Goal: Task Accomplishment & Management: Manage account settings

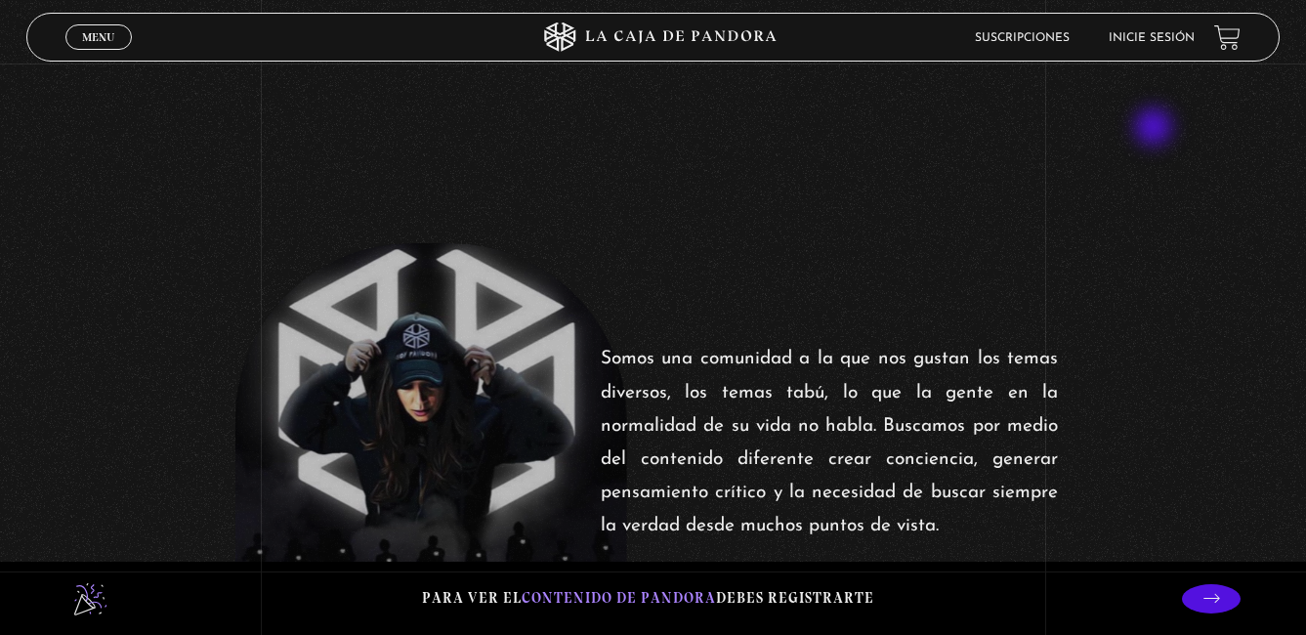
scroll to position [293, 0]
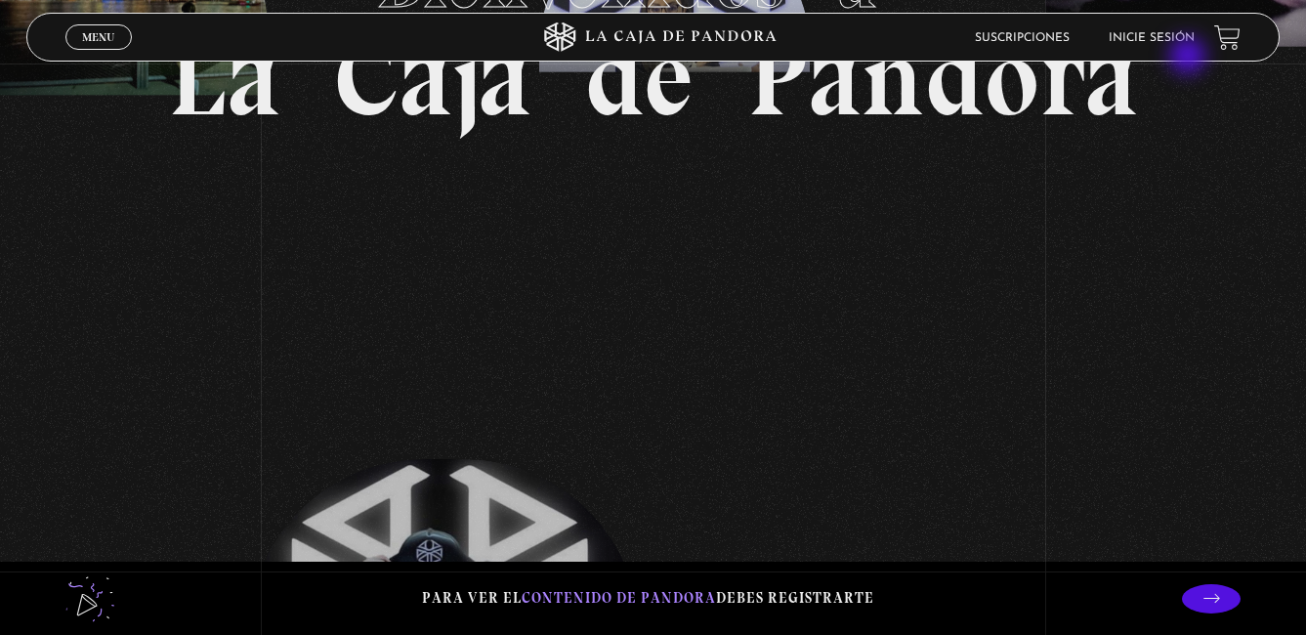
click at [1190, 57] on header "Menu Cerrar Suscripciones Inicie sesión" at bounding box center [653, 37] width 1254 height 49
click at [1169, 34] on link "Inicie sesión" at bounding box center [1152, 38] width 86 height 12
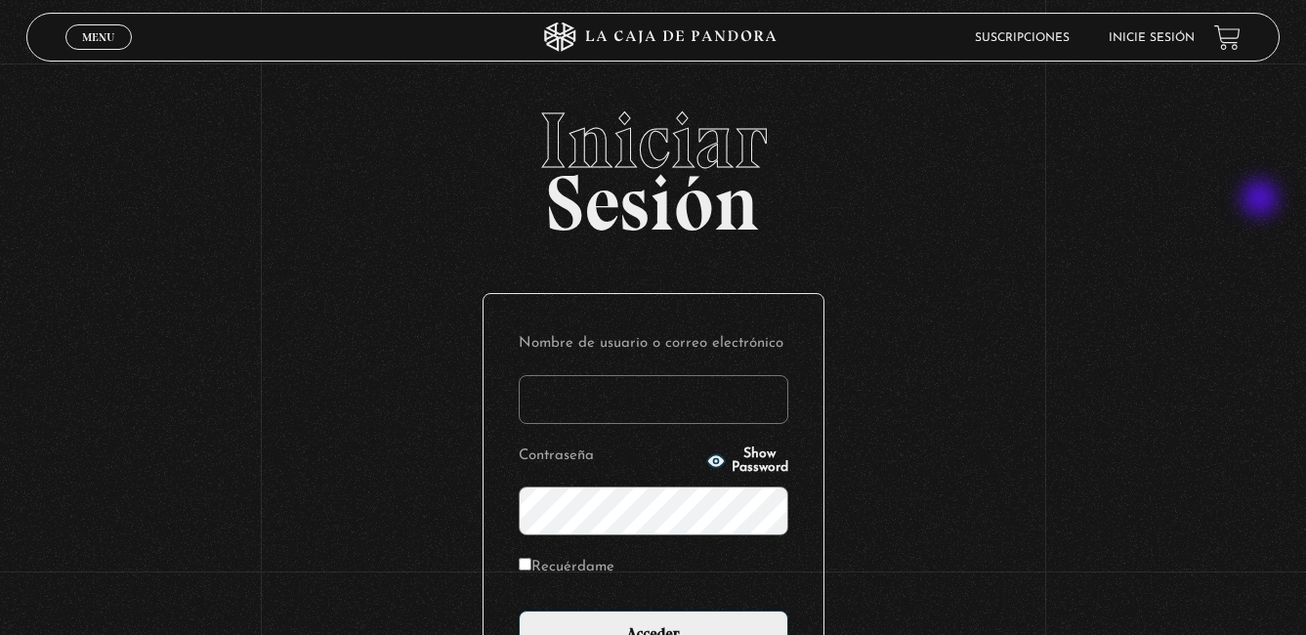
type input "[PERSON_NAME][EMAIL_ADDRESS][PERSON_NAME][DOMAIN_NAME]"
click at [1025, 379] on div "Iniciar Sesión Nombre de usuario o correo electrónico [PERSON_NAME][EMAIL_ADDRE…" at bounding box center [653, 476] width 1306 height 748
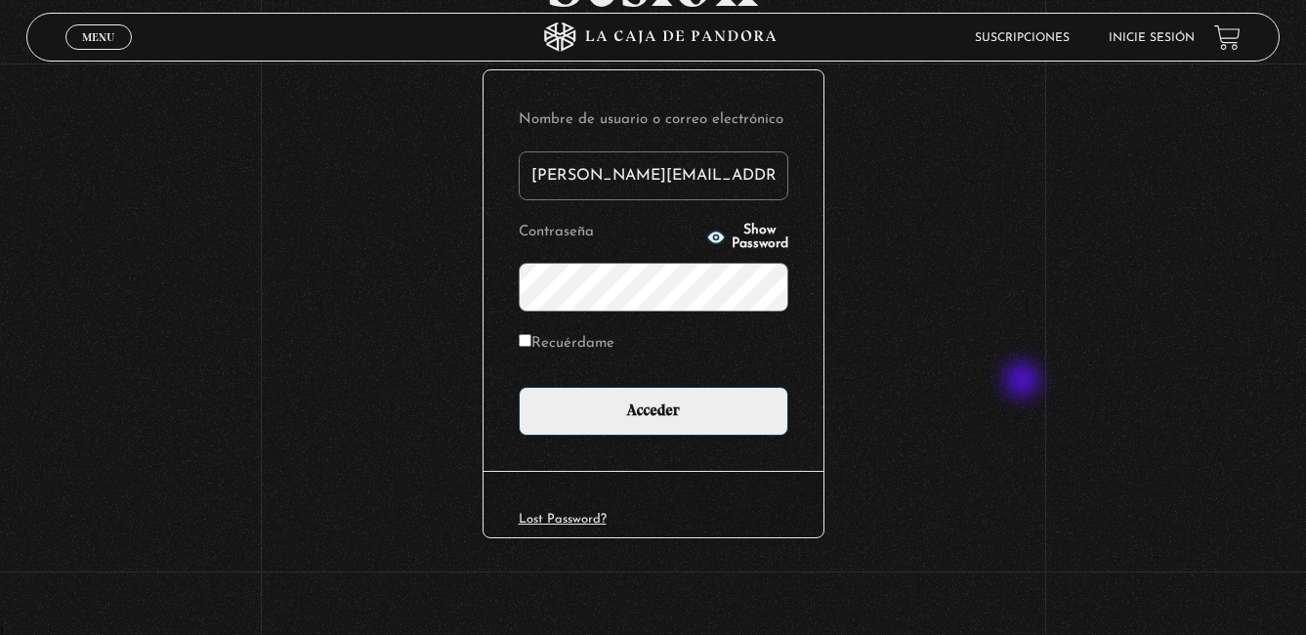
scroll to position [225, 0]
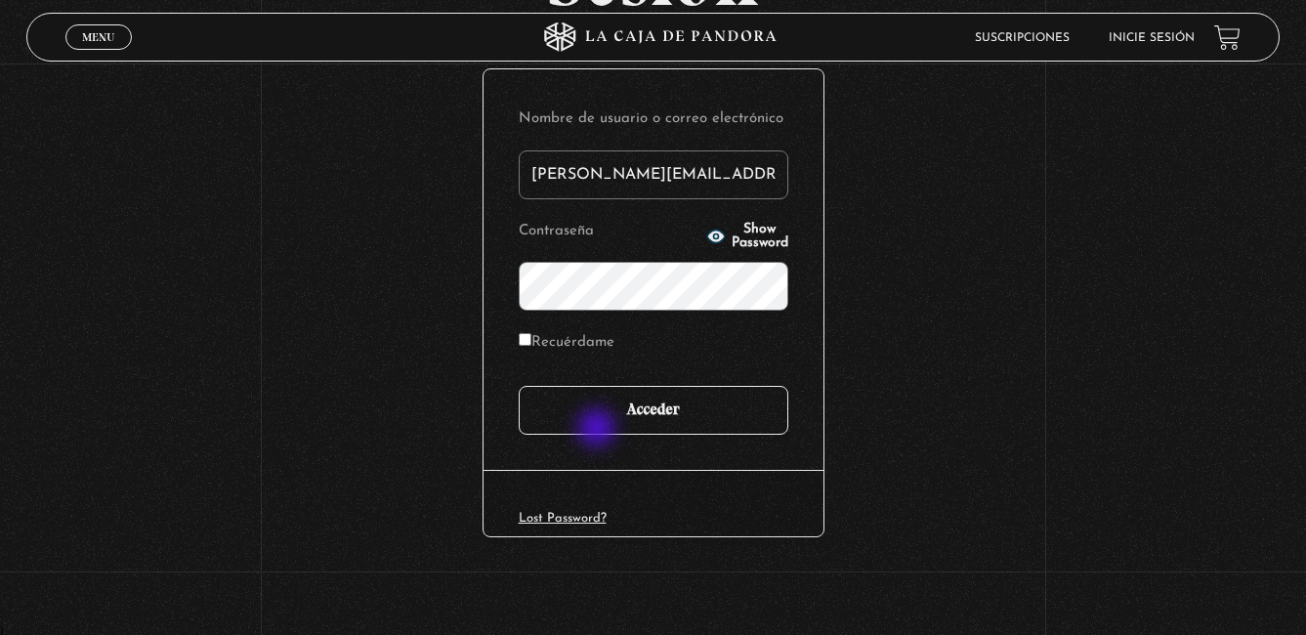
click at [623, 424] on input "Acceder" at bounding box center [654, 410] width 270 height 49
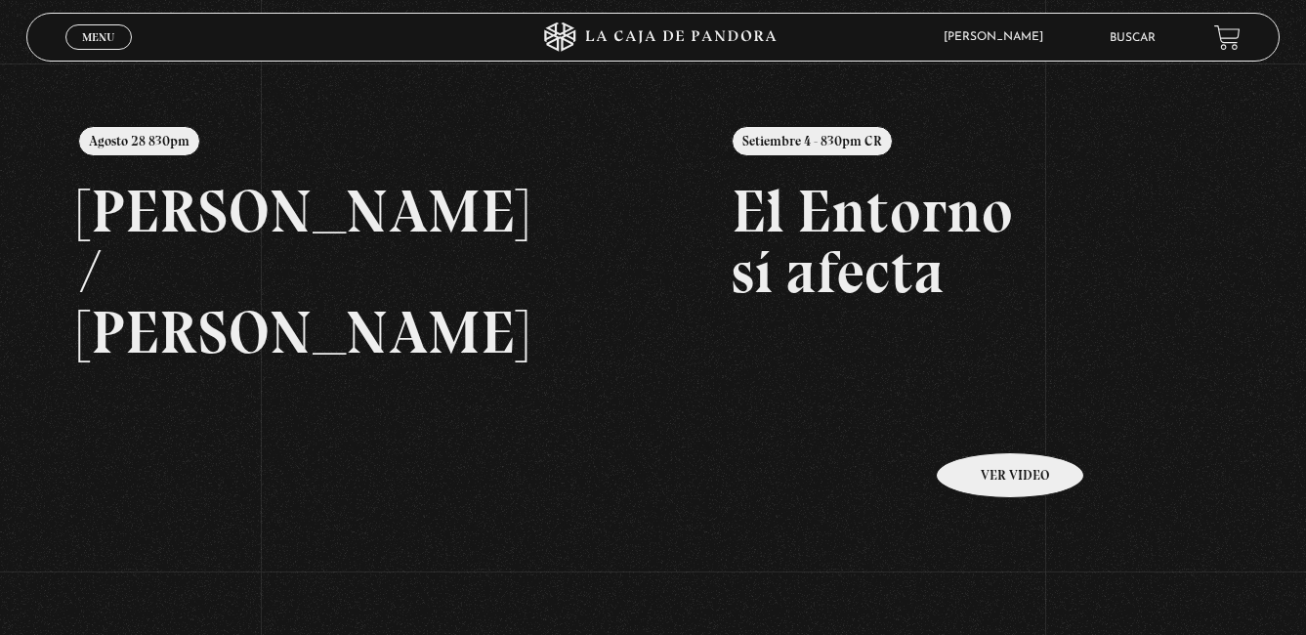
scroll to position [98, 0]
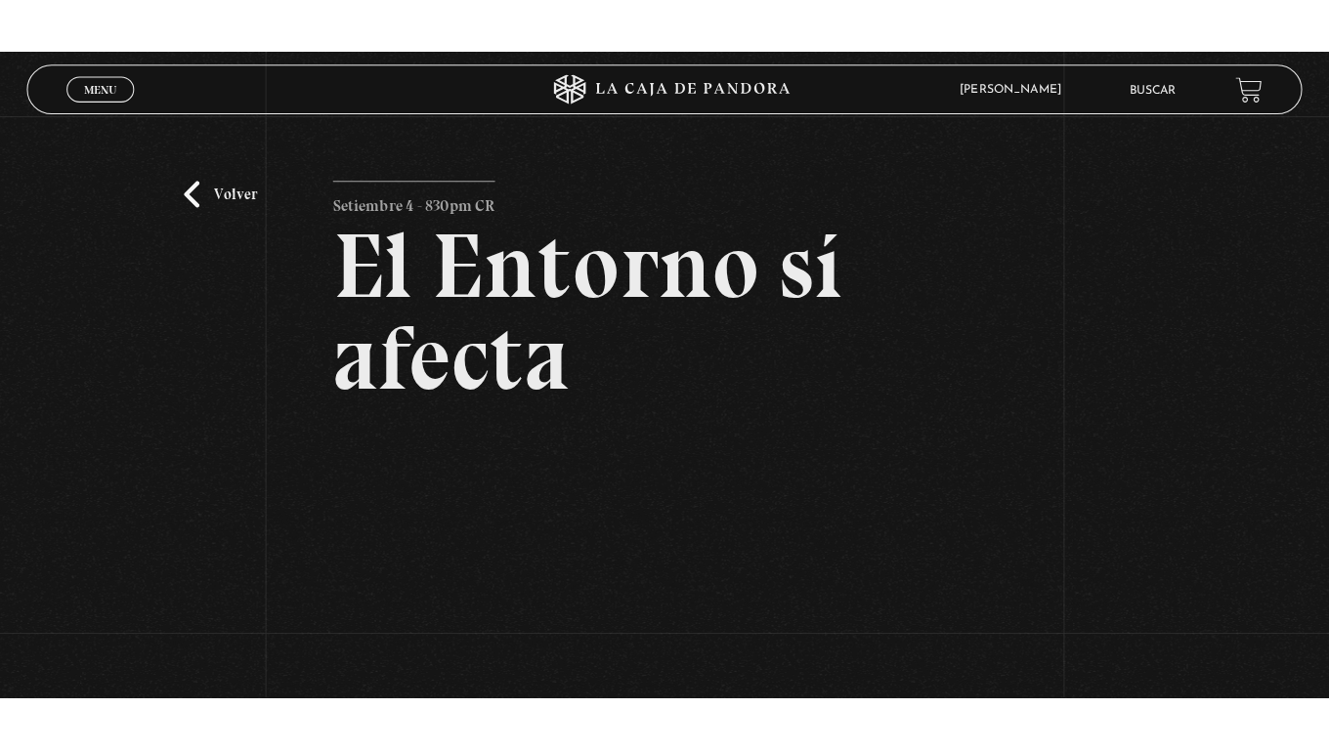
scroll to position [293, 0]
